Goal: Information Seeking & Learning: Learn about a topic

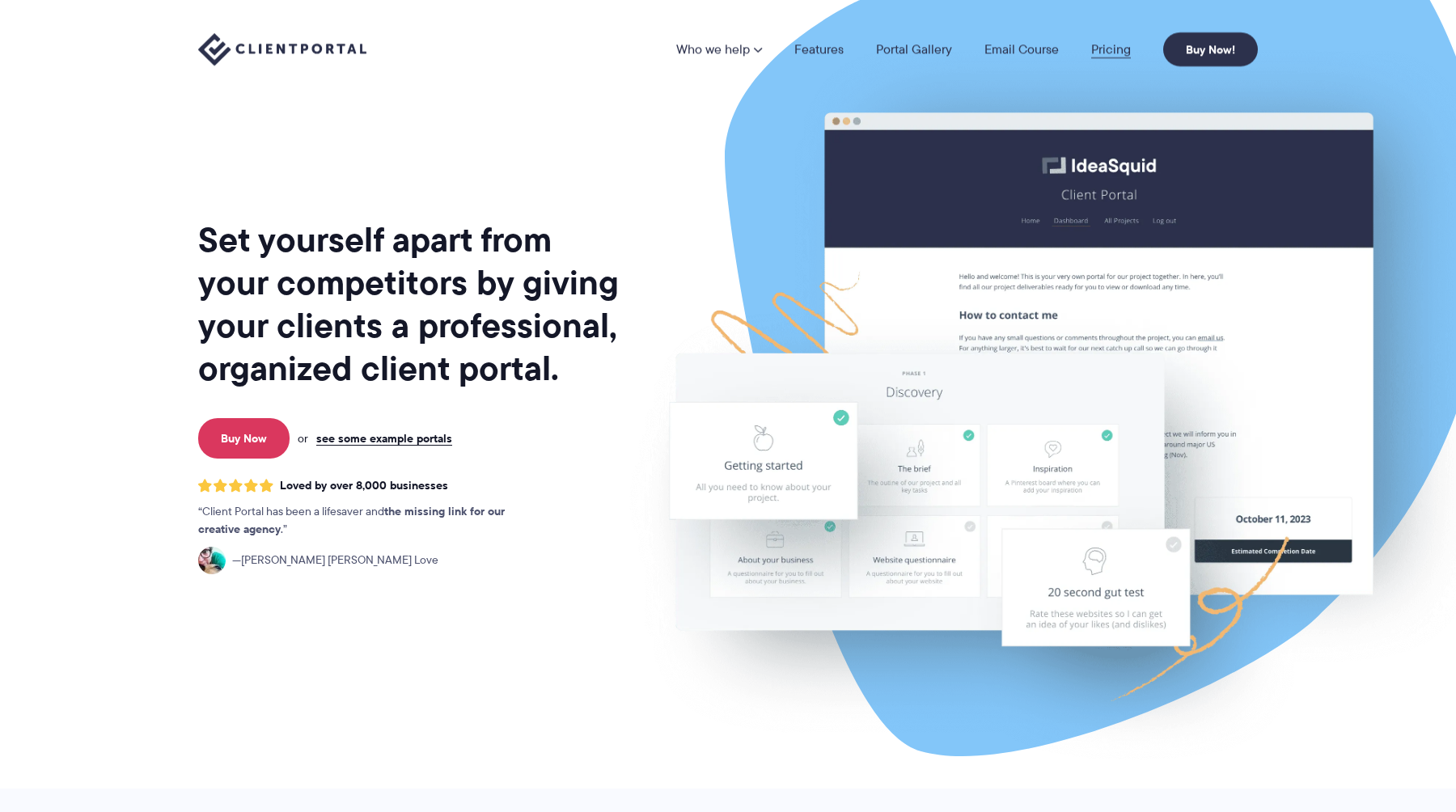
click at [1116, 47] on link "Pricing" at bounding box center [1111, 49] width 40 height 13
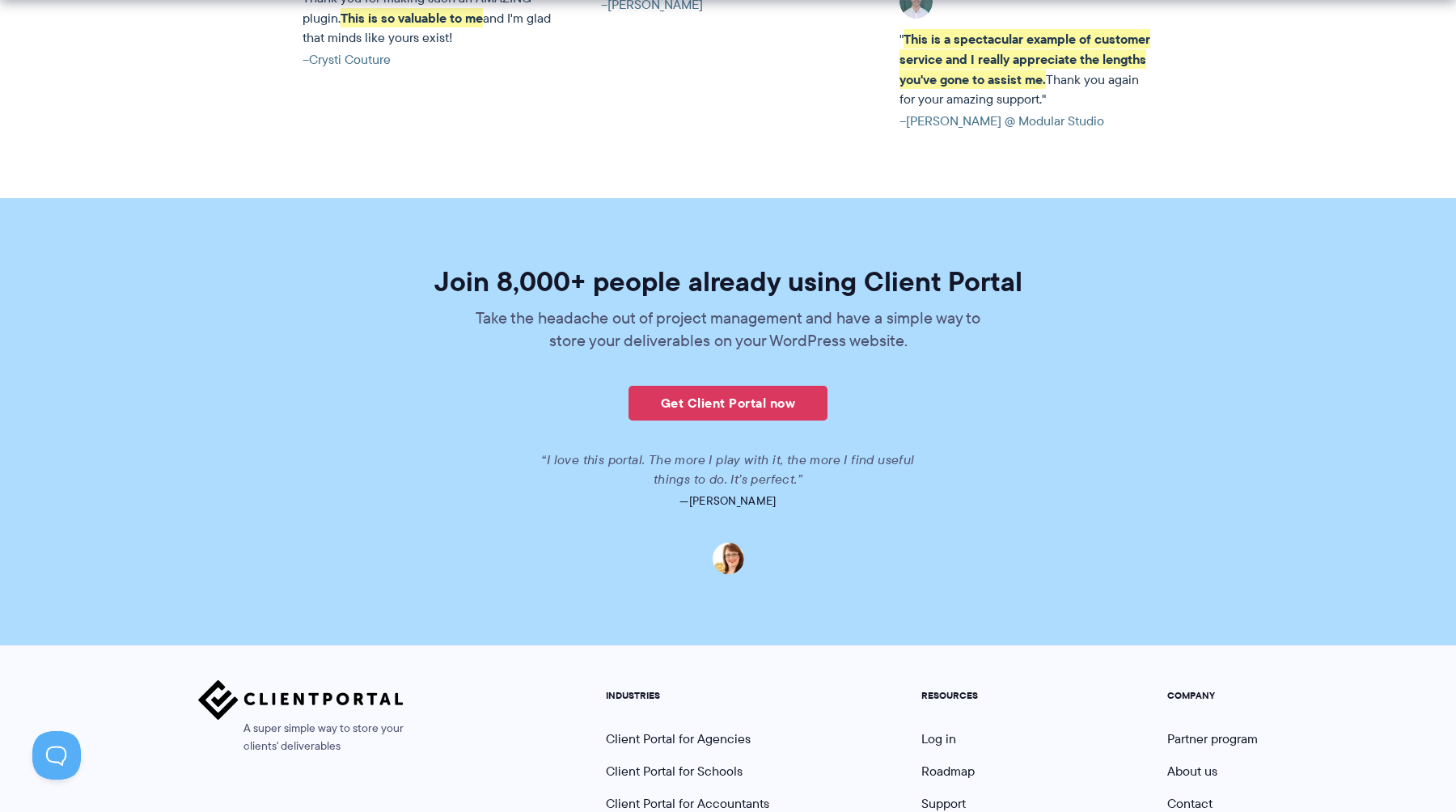
scroll to position [3861, 0]
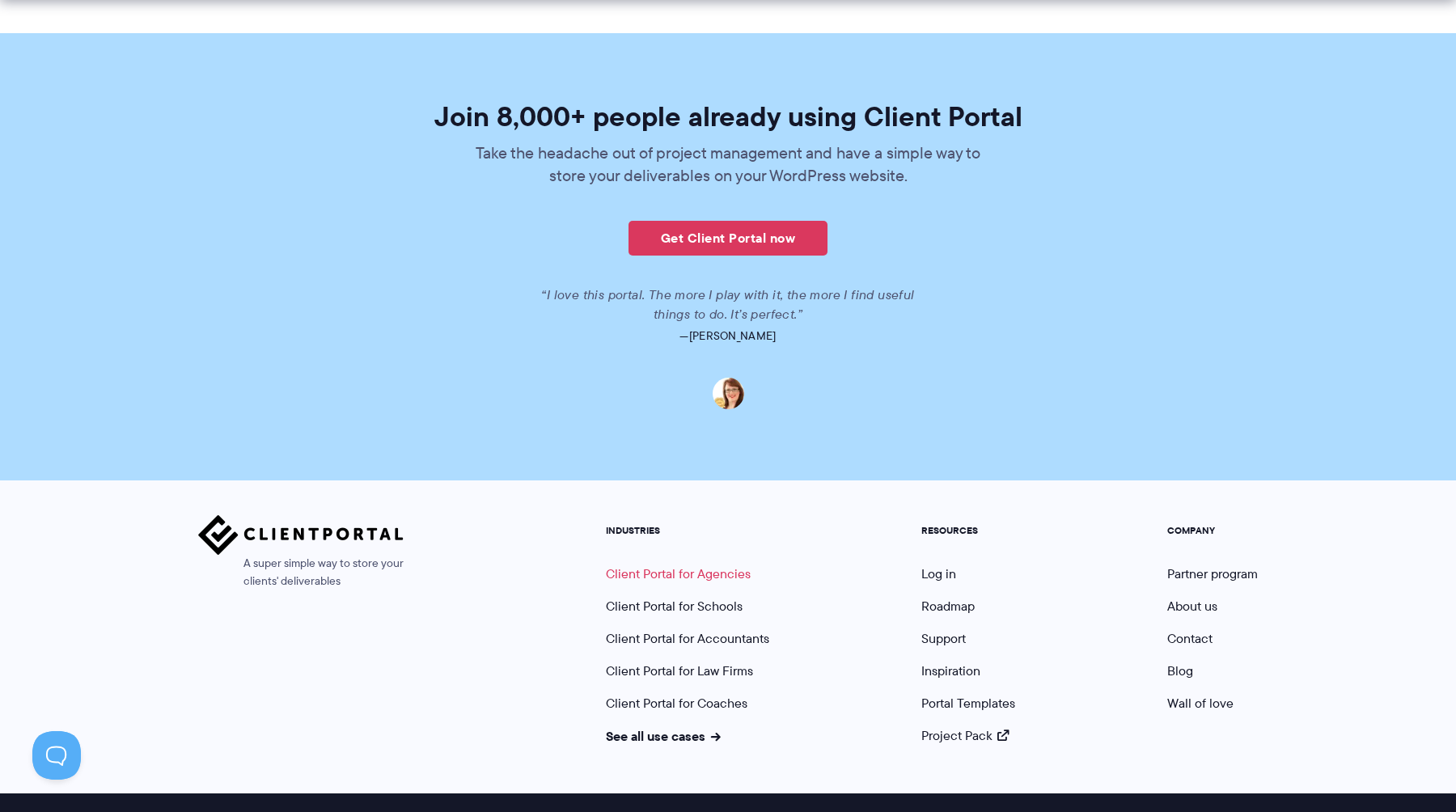
click at [675, 564] on link "Client Portal for Agencies" at bounding box center [678, 573] width 145 height 18
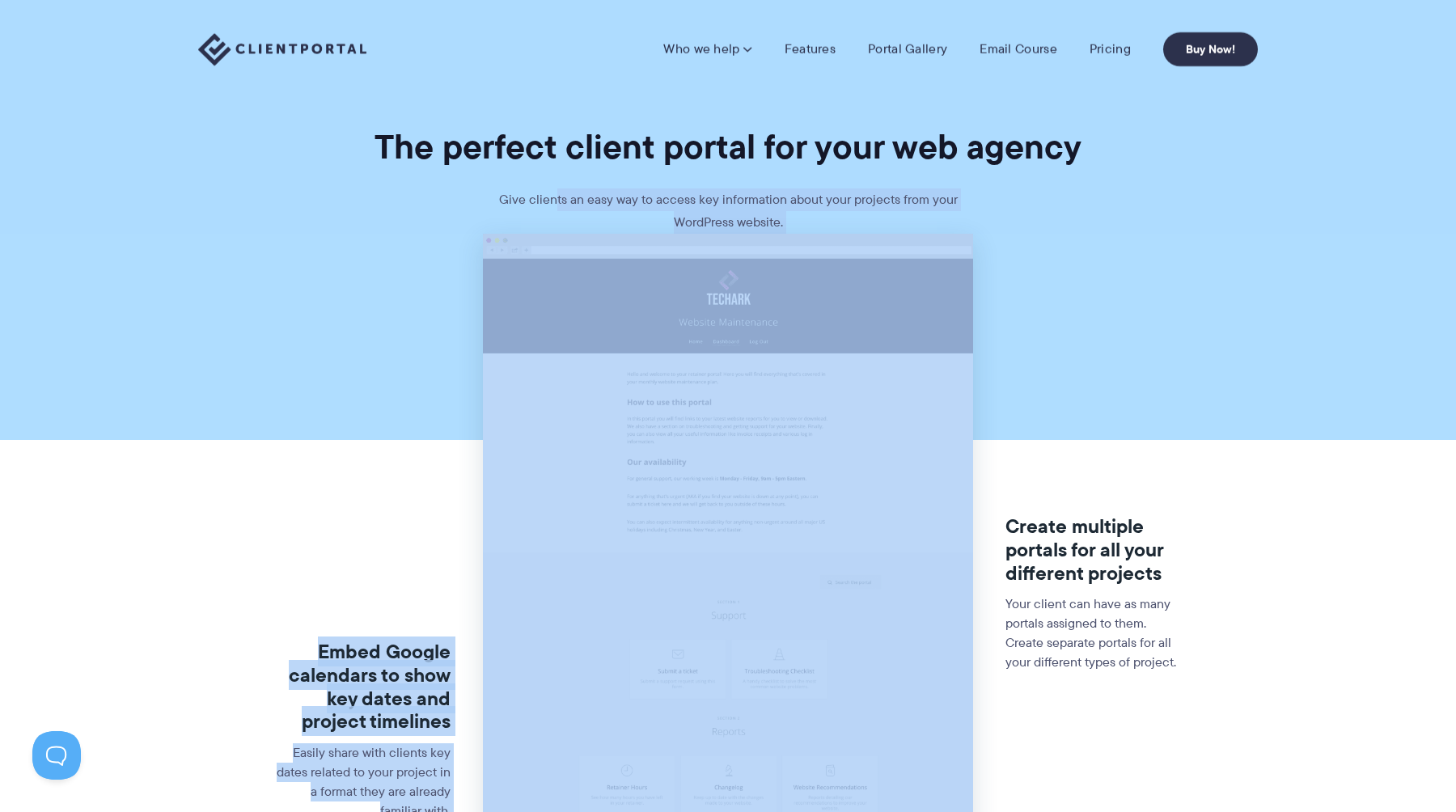
drag, startPoint x: 558, startPoint y: 208, endPoint x: 744, endPoint y: 235, distance: 187.9
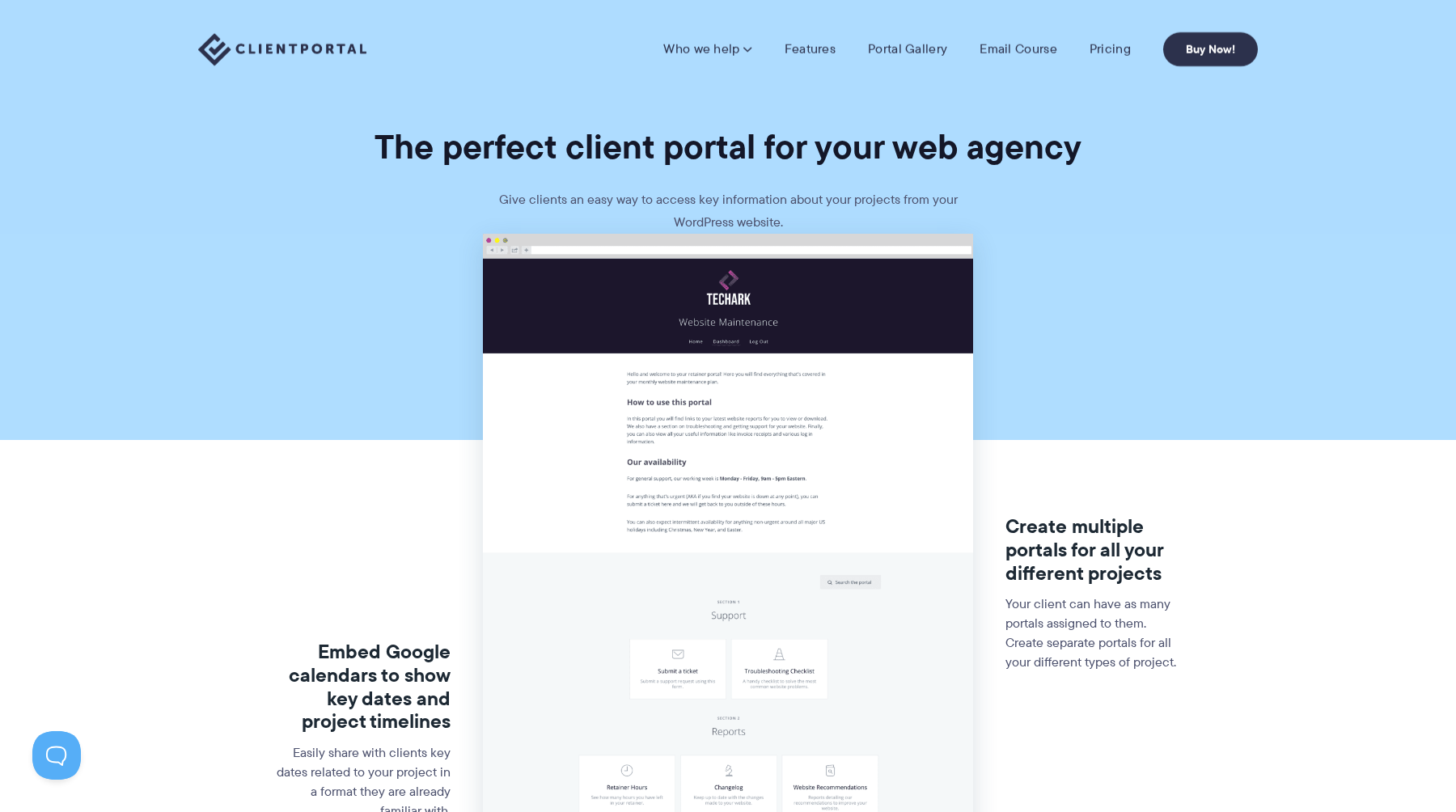
click at [728, 224] on p "Give clients an easy way to access key information about your projects from you…" at bounding box center [728, 211] width 486 height 45
